Goal: Task Accomplishment & Management: Use online tool/utility

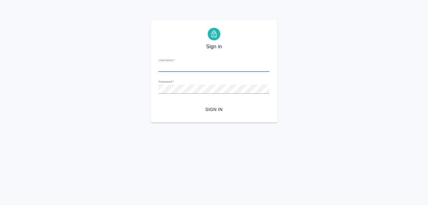
type input "[EMAIL_ADDRESS][DOMAIN_NAME]"
click at [217, 108] on span "Sign in" at bounding box center [214, 110] width 101 height 8
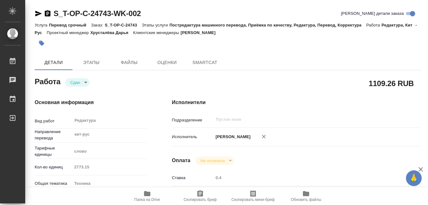
type textarea "x"
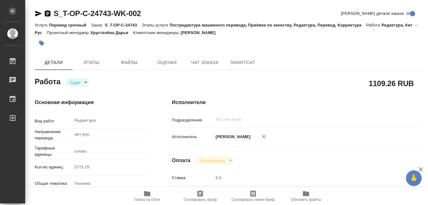
type textarea "x"
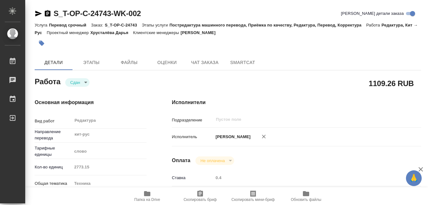
type textarea "x"
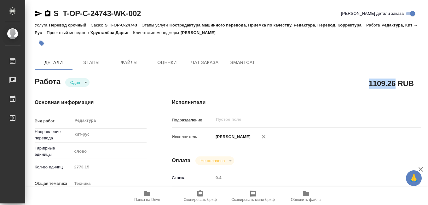
drag, startPoint x: 370, startPoint y: 84, endPoint x: 394, endPoint y: 84, distance: 24.0
click at [394, 84] on h2 "1109.26 RUB" at bounding box center [391, 83] width 45 height 11
copy h2 "1109.26"
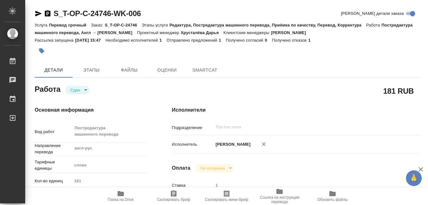
type textarea "x"
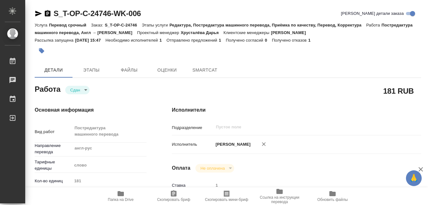
type textarea "x"
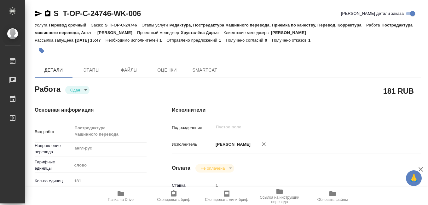
type textarea "x"
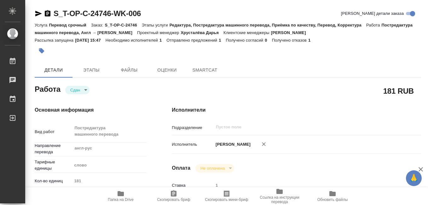
type textarea "x"
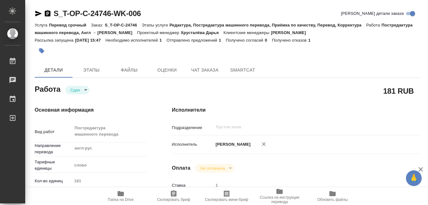
type textarea "x"
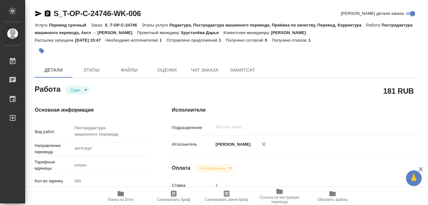
type textarea "x"
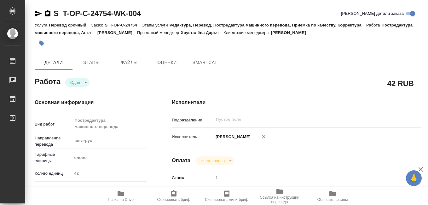
type textarea "x"
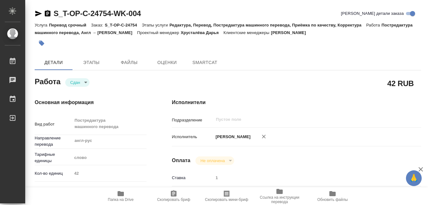
type textarea "x"
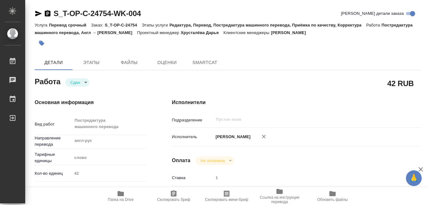
type textarea "x"
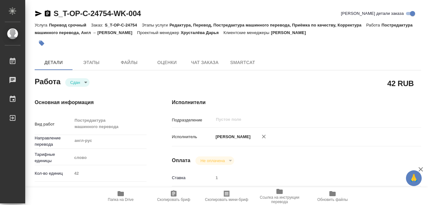
type textarea "x"
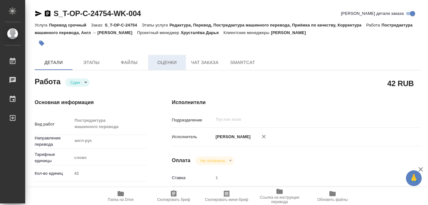
type textarea "x"
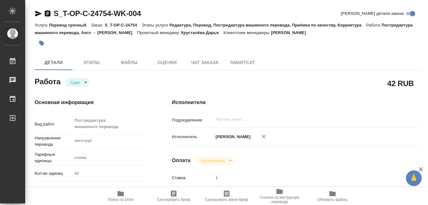
type textarea "x"
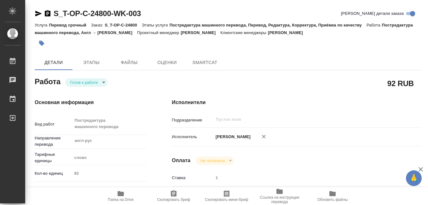
type textarea "x"
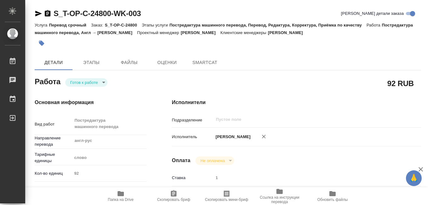
type textarea "x"
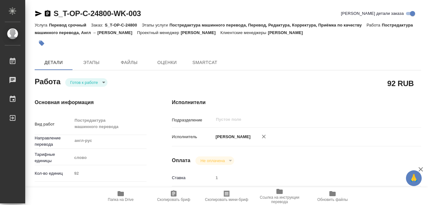
type textarea "x"
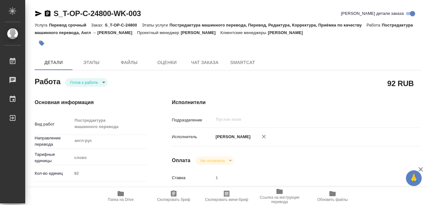
type textarea "x"
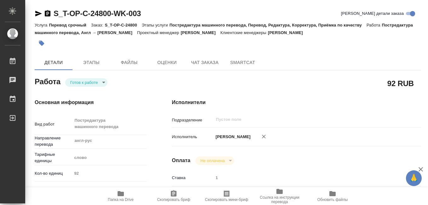
type textarea "x"
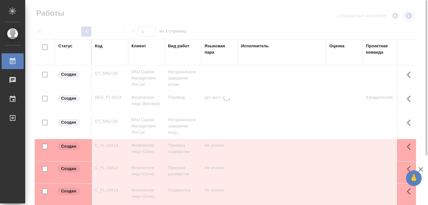
click at [101, 47] on div "Код" at bounding box center [99, 46] width 8 height 6
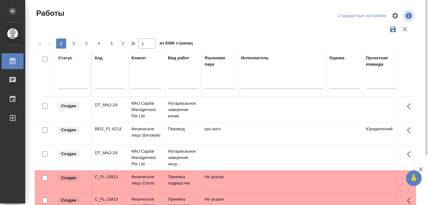
click at [106, 85] on input "text" at bounding box center [110, 85] width 30 height 8
paste input "S_GacMotor-154"
type input "S_GacMotor-154"
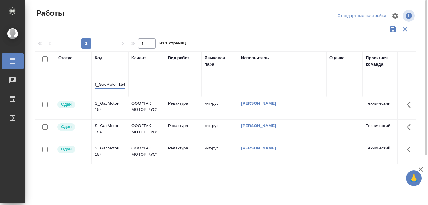
scroll to position [0, 0]
click at [107, 104] on div "S_GacMotor-154" at bounding box center [110, 106] width 30 height 13
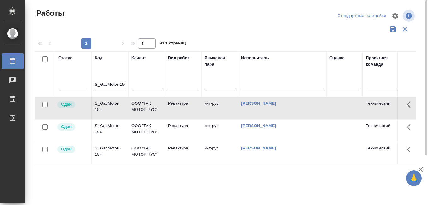
click at [105, 103] on div "S_GacMotor-154" at bounding box center [110, 106] width 30 height 13
click at [111, 104] on div "S_GacMotor-154" at bounding box center [110, 106] width 30 height 13
click at [106, 113] on div "S_GacMotor-154" at bounding box center [110, 106] width 30 height 13
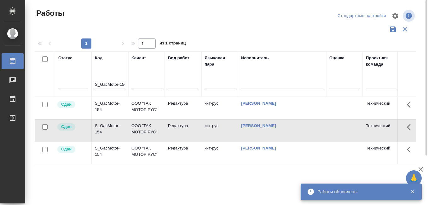
click at [102, 113] on div "S_GacMotor-154" at bounding box center [110, 106] width 30 height 13
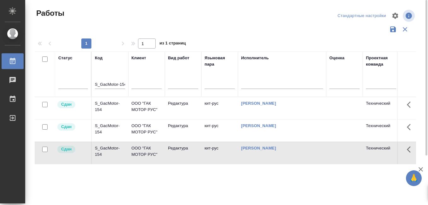
click at [102, 113] on div "S_GacMotor-154" at bounding box center [110, 106] width 30 height 13
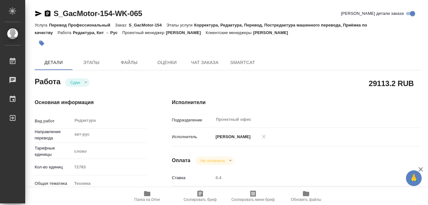
type textarea "x"
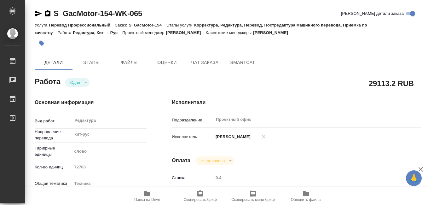
type textarea "x"
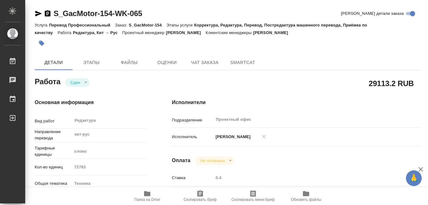
type textarea "x"
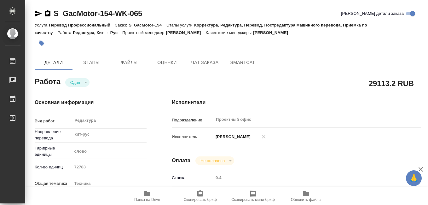
type textarea "x"
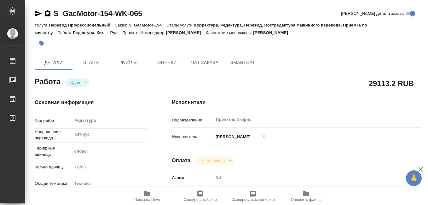
type textarea "x"
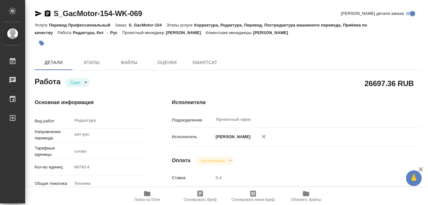
type textarea "x"
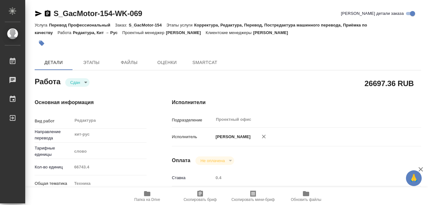
type textarea "x"
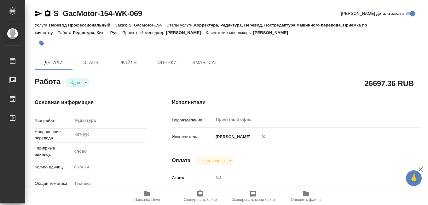
type textarea "x"
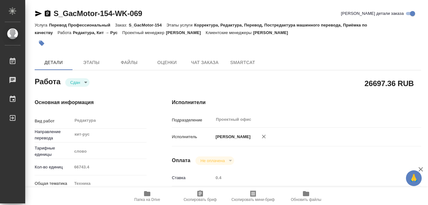
type textarea "x"
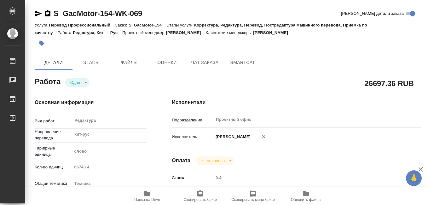
type textarea "x"
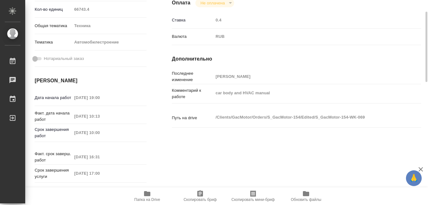
scroll to position [63, 0]
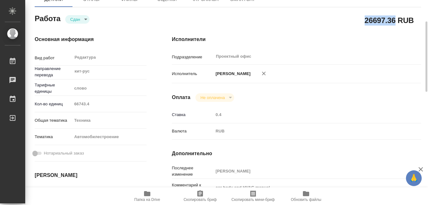
drag, startPoint x: 370, startPoint y: 21, endPoint x: 394, endPoint y: 22, distance: 24.3
click at [394, 22] on h2 "26697.36 RUB" at bounding box center [389, 20] width 49 height 11
copy h2 "26697.36"
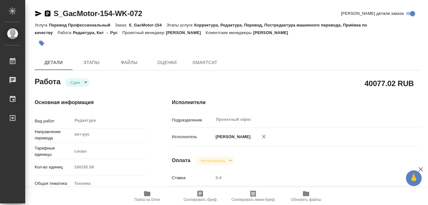
type textarea "x"
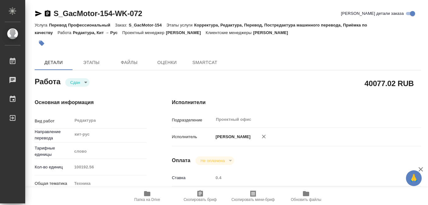
type textarea "x"
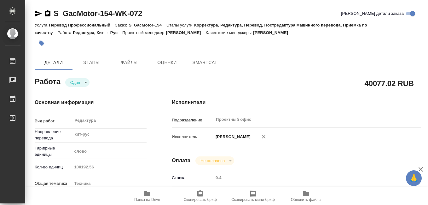
type textarea "x"
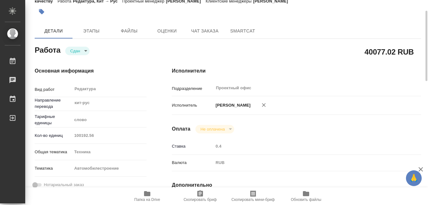
scroll to position [63, 0]
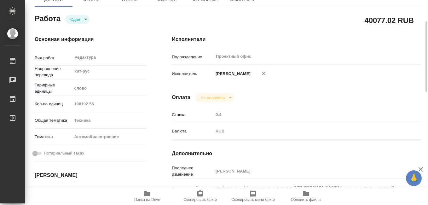
type textarea "x"
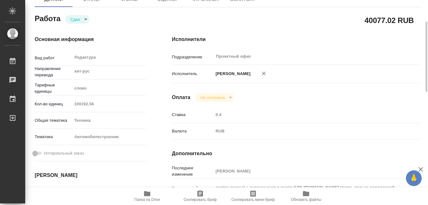
type textarea "x"
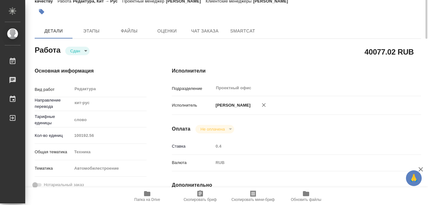
scroll to position [0, 0]
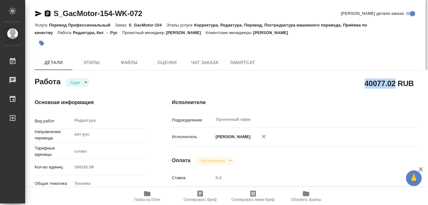
drag, startPoint x: 366, startPoint y: 83, endPoint x: 394, endPoint y: 84, distance: 28.7
click at [394, 84] on h2 "40077.02 RUB" at bounding box center [389, 83] width 49 height 11
drag, startPoint x: 394, startPoint y: 84, endPoint x: 387, endPoint y: 84, distance: 7.6
copy h2 "40077.02"
